Goal: Information Seeking & Learning: Check status

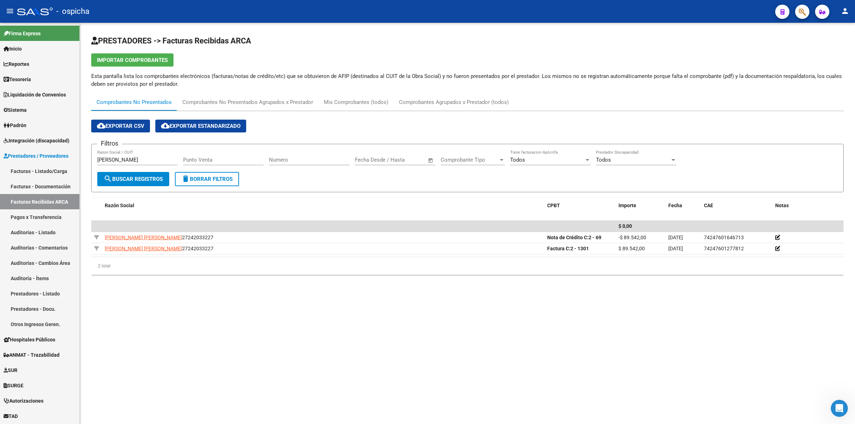
click at [150, 159] on input "[PERSON_NAME]" at bounding box center [137, 160] width 80 height 6
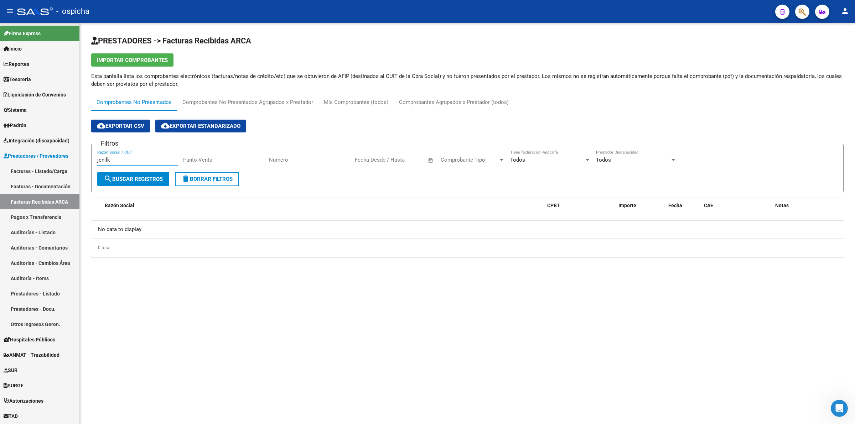
click at [118, 159] on input "jenilk" at bounding box center [137, 160] width 80 height 6
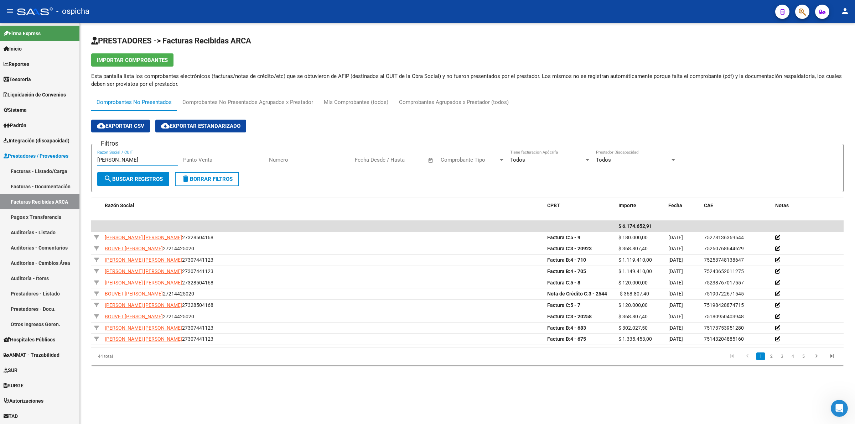
click at [119, 159] on input "[PERSON_NAME]" at bounding box center [137, 160] width 80 height 6
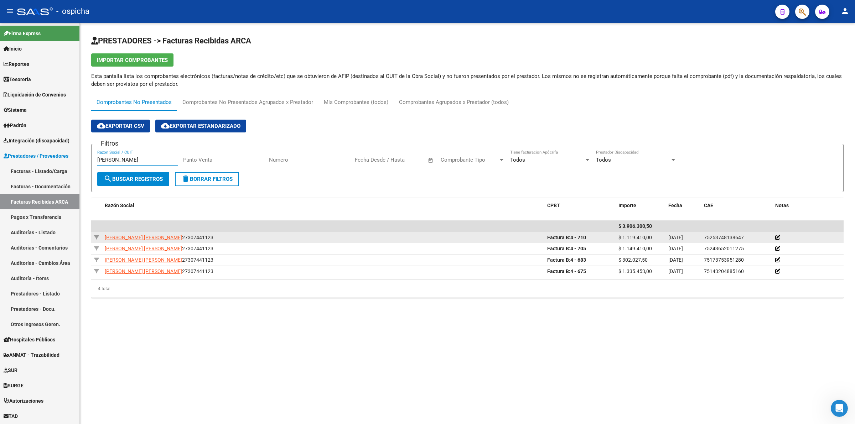
click at [627, 236] on span "$ 1.119.410,00" at bounding box center [634, 238] width 33 height 6
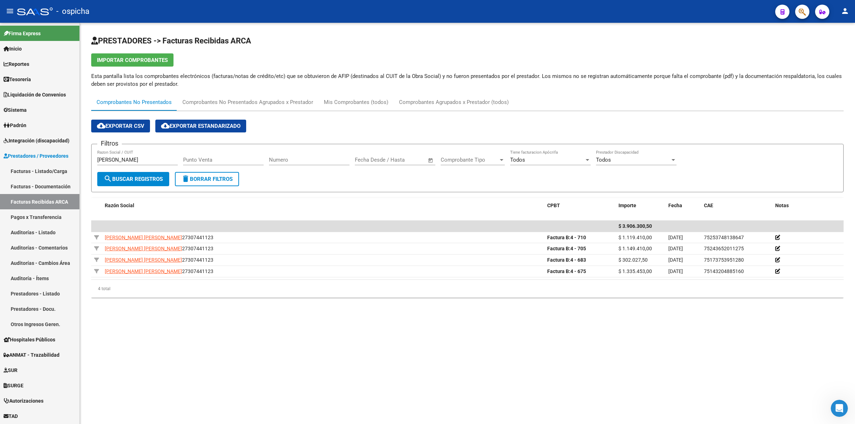
click at [129, 154] on div "[PERSON_NAME] Social / CUIT" at bounding box center [137, 157] width 80 height 15
click at [133, 157] on input "[PERSON_NAME]" at bounding box center [137, 160] width 80 height 6
paste input "24260390283"
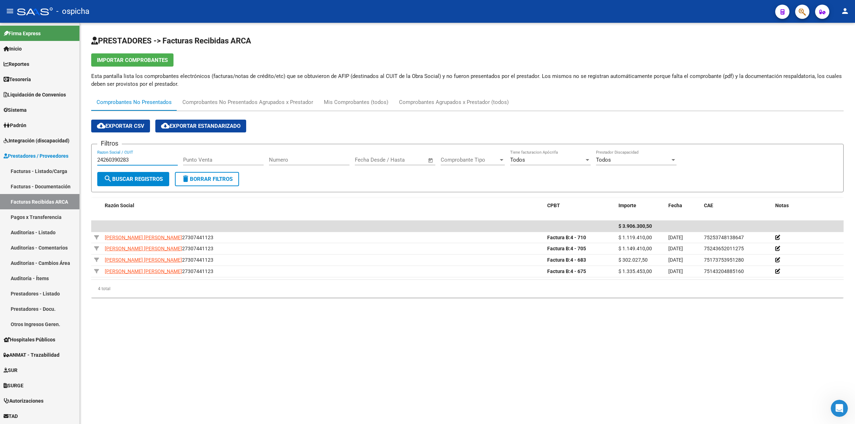
click at [143, 177] on span "search Buscar Registros" at bounding box center [133, 179] width 59 height 6
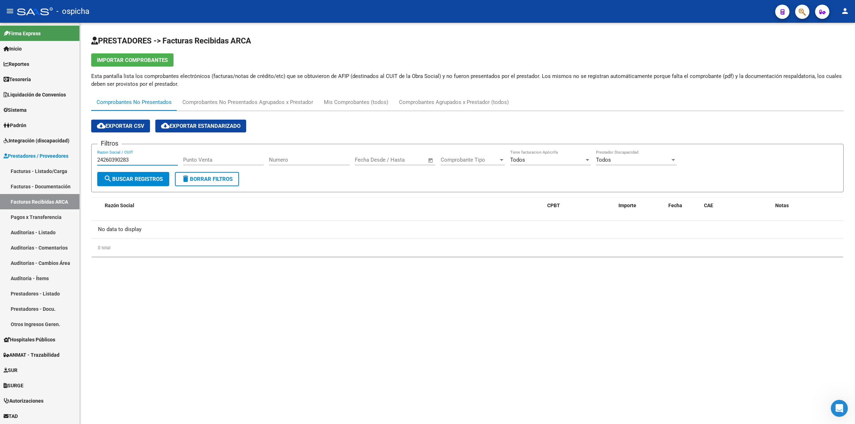
click at [136, 161] on input "24260390283" at bounding box center [137, 160] width 80 height 6
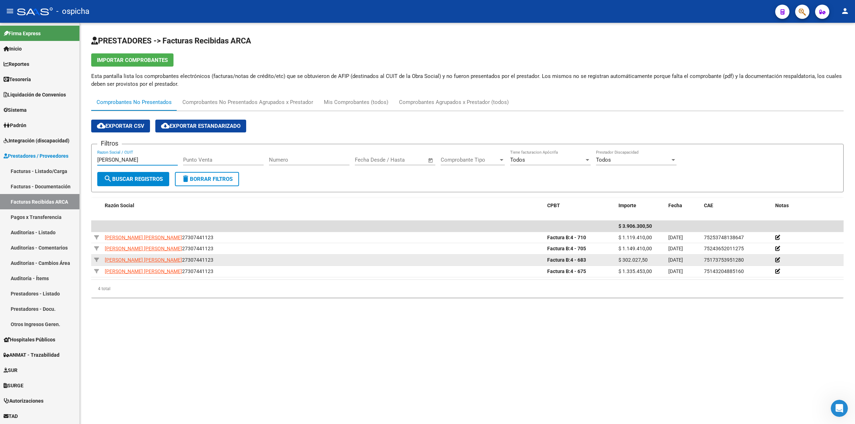
type input "[PERSON_NAME]"
click at [631, 262] on span "$ 302.027,50" at bounding box center [632, 260] width 29 height 6
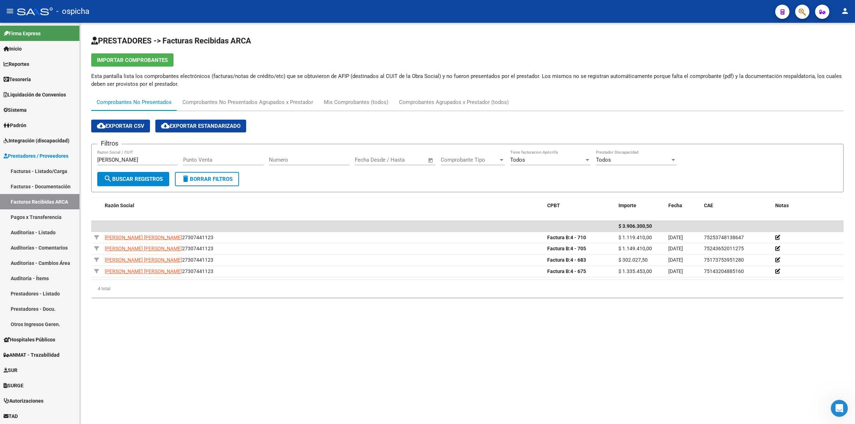
click at [261, 323] on mat-sidenav-content "PRESTADORES -> Facturas Recibidas ARCA Importar Comprobantes Esta pantalla list…" at bounding box center [467, 223] width 775 height 401
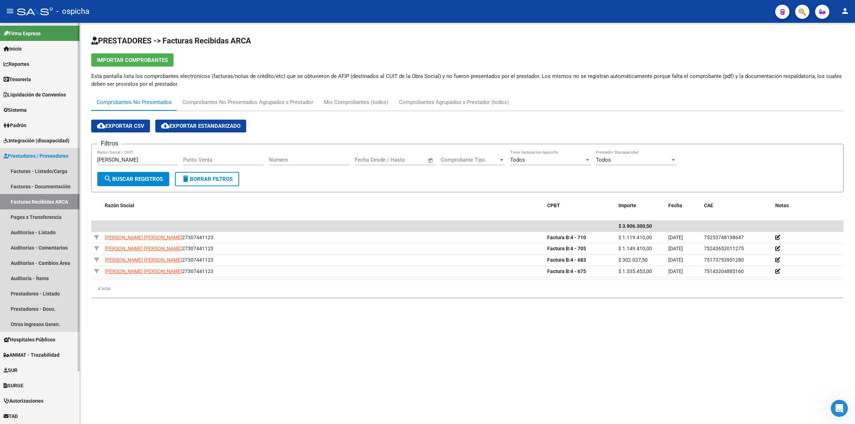
click at [62, 202] on link "Facturas Recibidas ARCA" at bounding box center [39, 201] width 79 height 15
click at [49, 152] on span "Prestadores / Proveedores" at bounding box center [36, 156] width 65 height 8
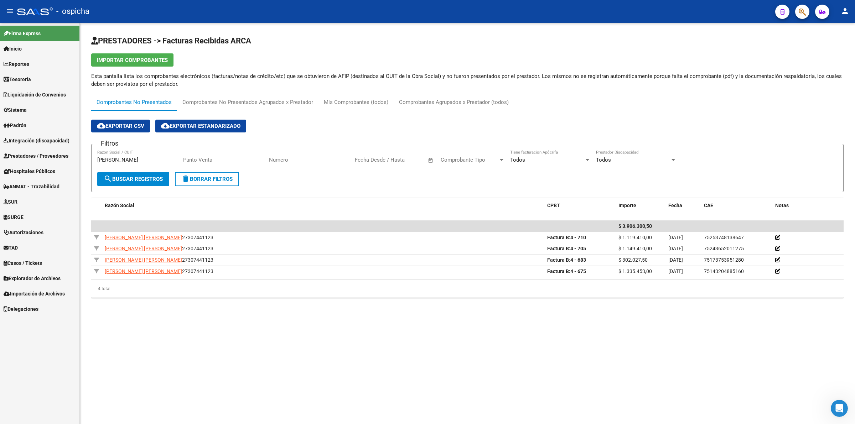
click at [56, 63] on link "Reportes" at bounding box center [39, 63] width 79 height 15
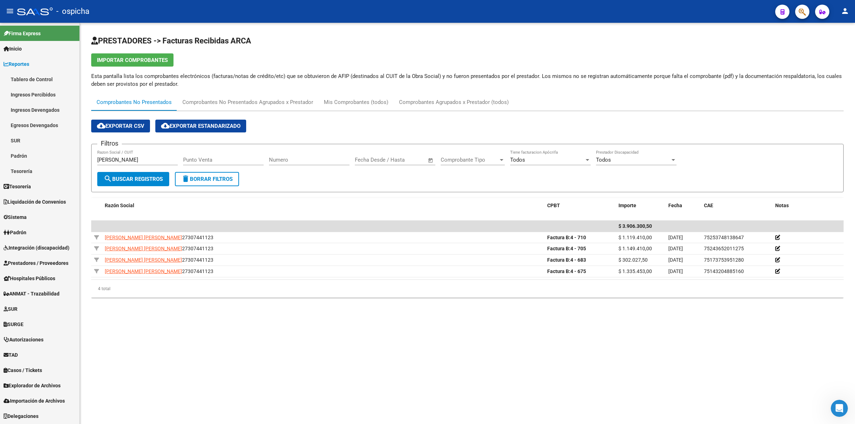
click at [54, 96] on link "Ingresos Percibidos" at bounding box center [39, 94] width 79 height 15
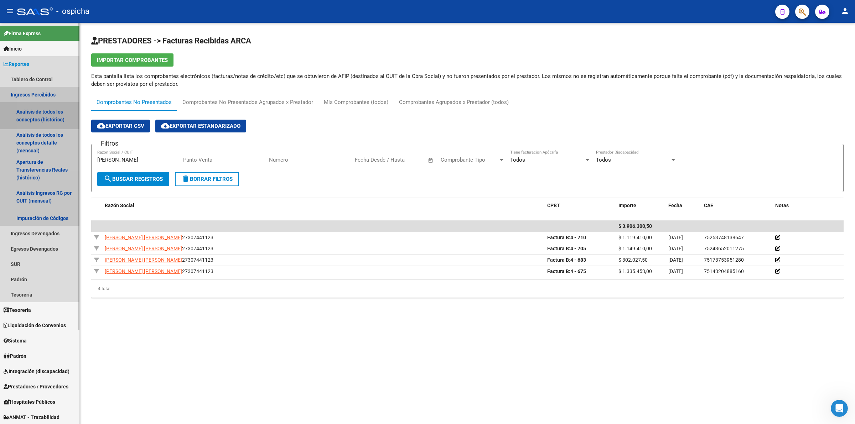
click at [49, 113] on link "Análisis de todos los conceptos (histórico)" at bounding box center [39, 115] width 79 height 27
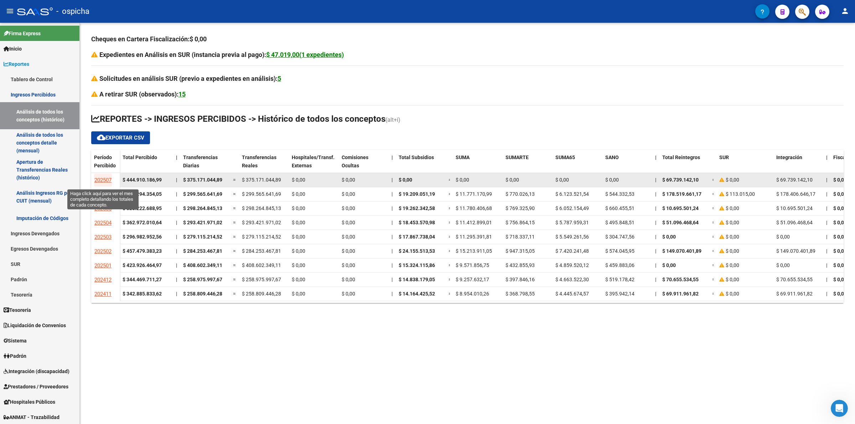
click at [105, 180] on span "202507" at bounding box center [102, 180] width 17 height 6
